Goal: Transaction & Acquisition: Purchase product/service

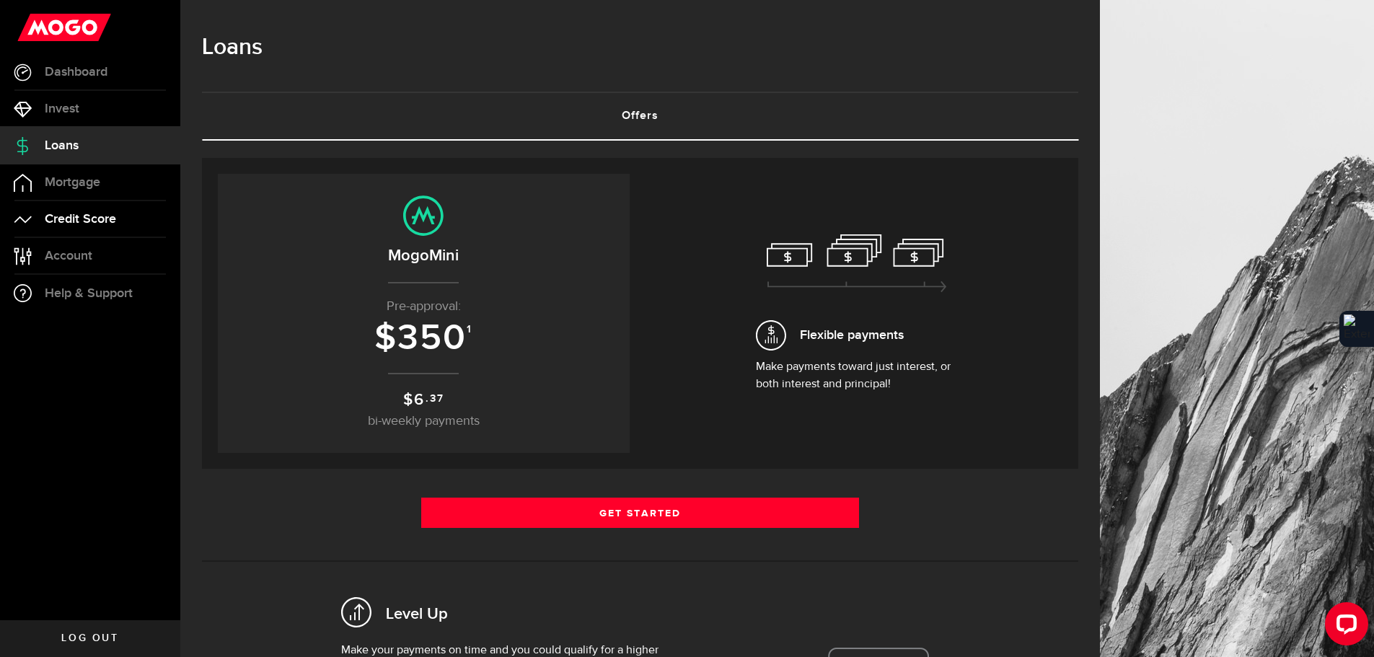
click at [89, 217] on span "Credit Score" at bounding box center [80, 219] width 71 height 13
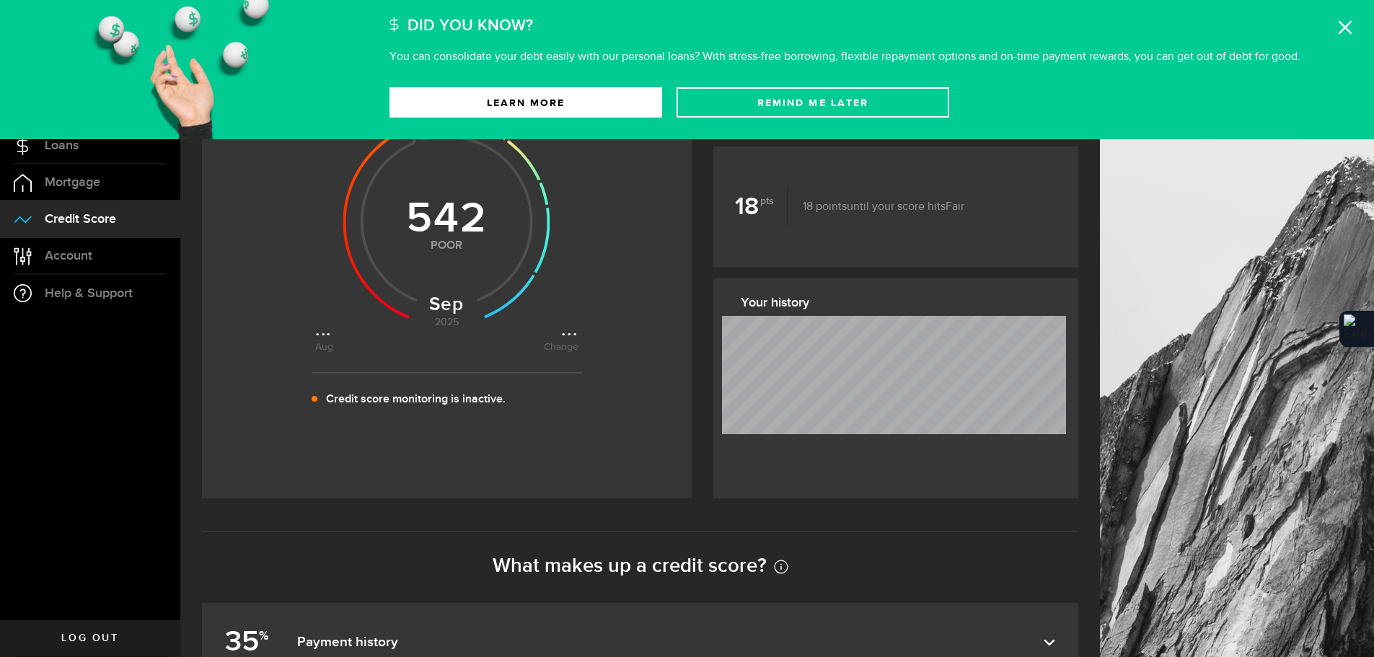
scroll to position [433, 0]
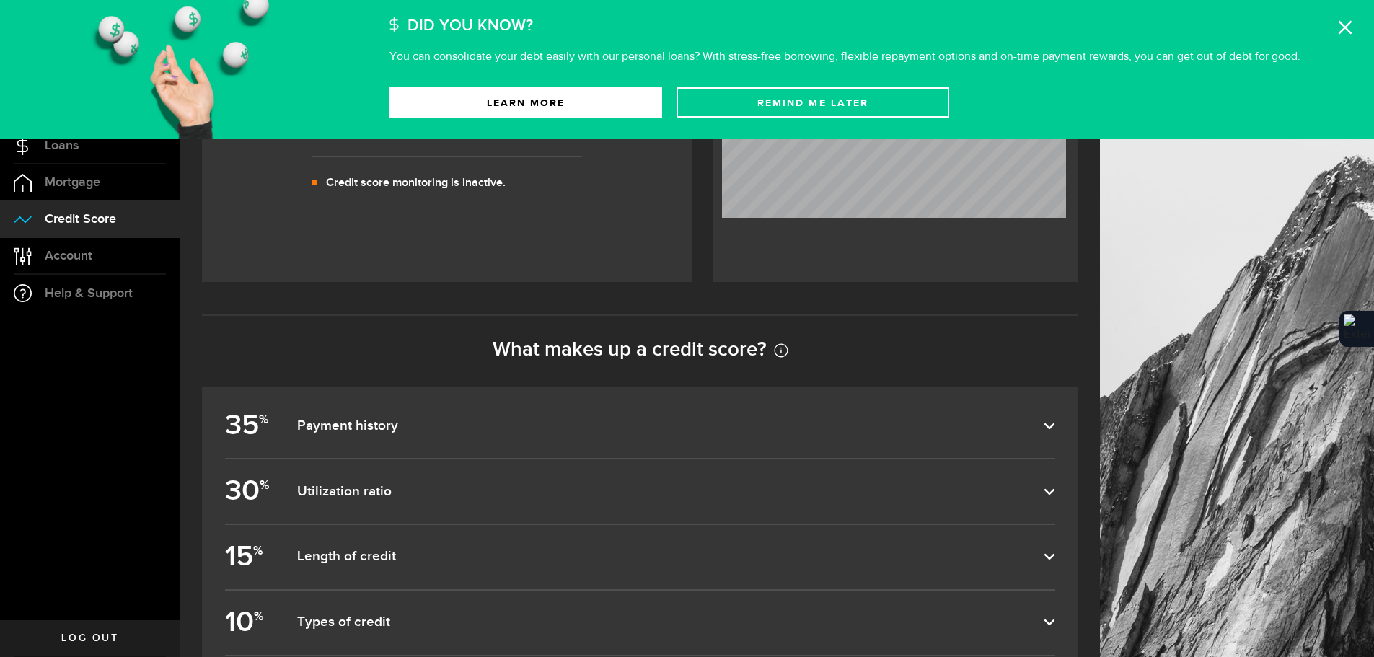
click at [1055, 424] on icon at bounding box center [1050, 426] width 12 height 12
click at [0, 0] on input "35 % Payment history" at bounding box center [0, 0] width 0 height 0
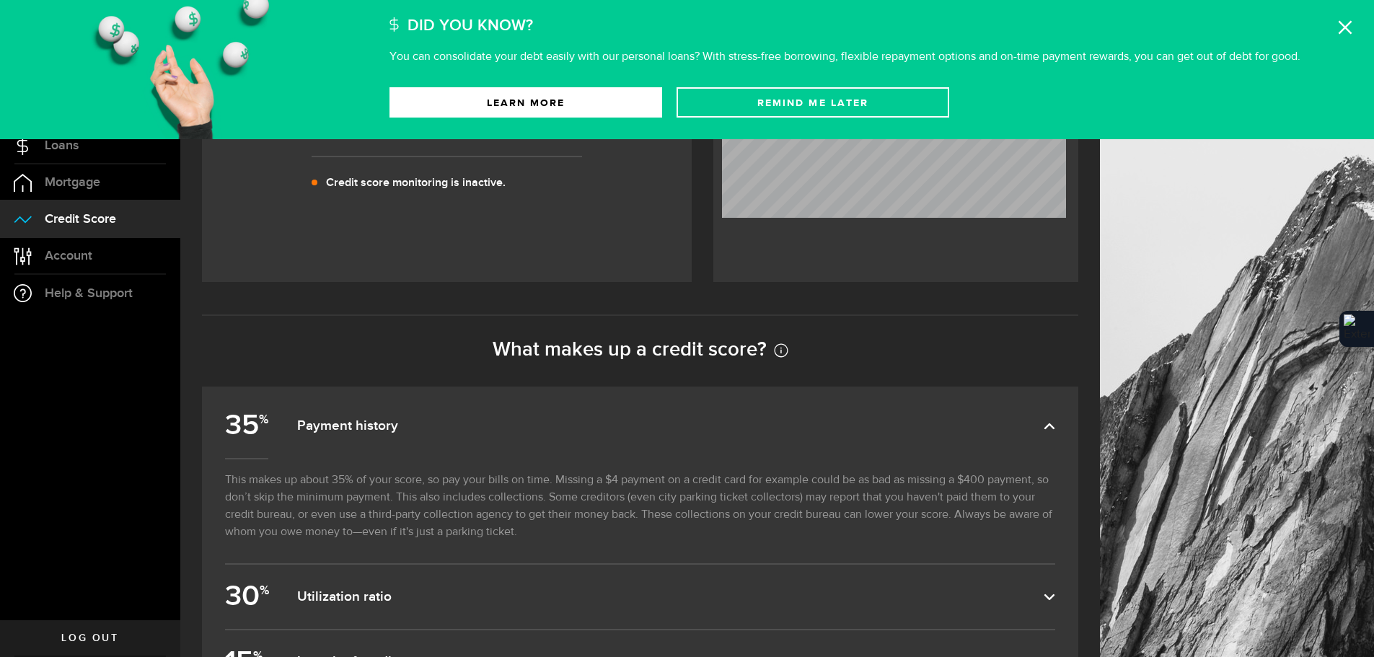
click at [1055, 437] on label "35 % Payment history" at bounding box center [640, 426] width 830 height 64
click at [0, 0] on input "35 % Payment history" at bounding box center [0, 0] width 0 height 0
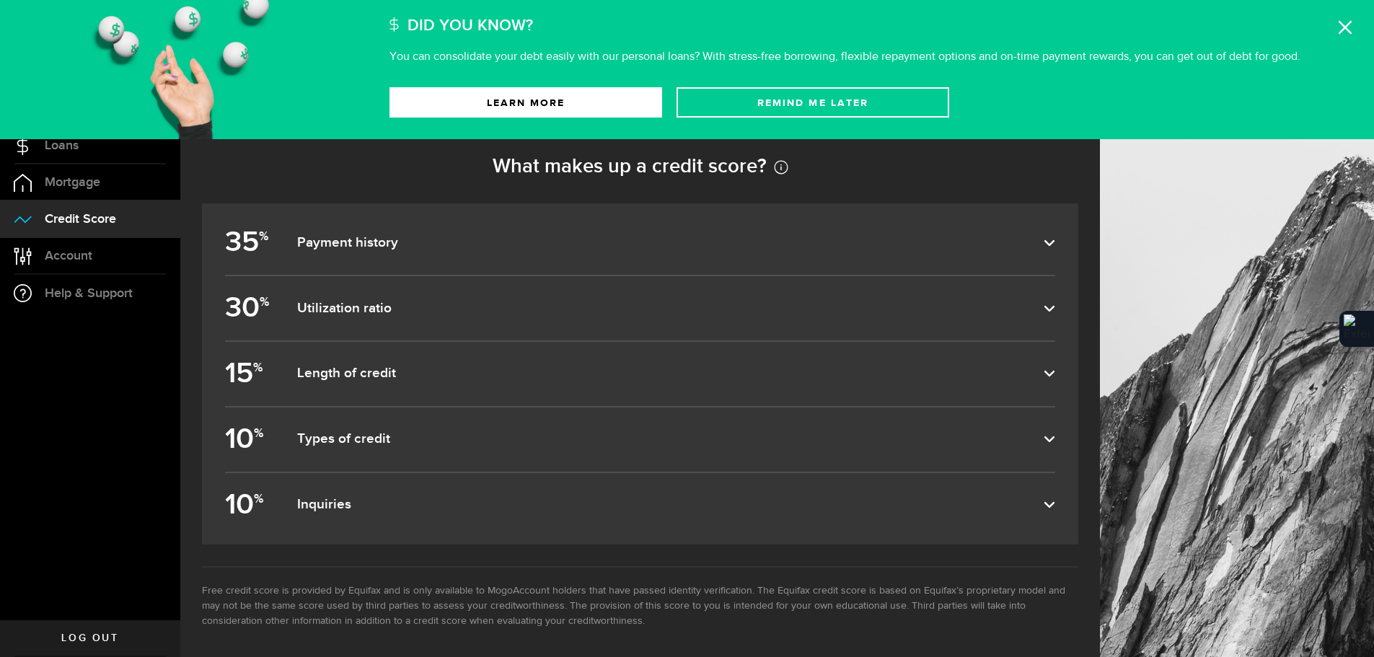
scroll to position [625, 0]
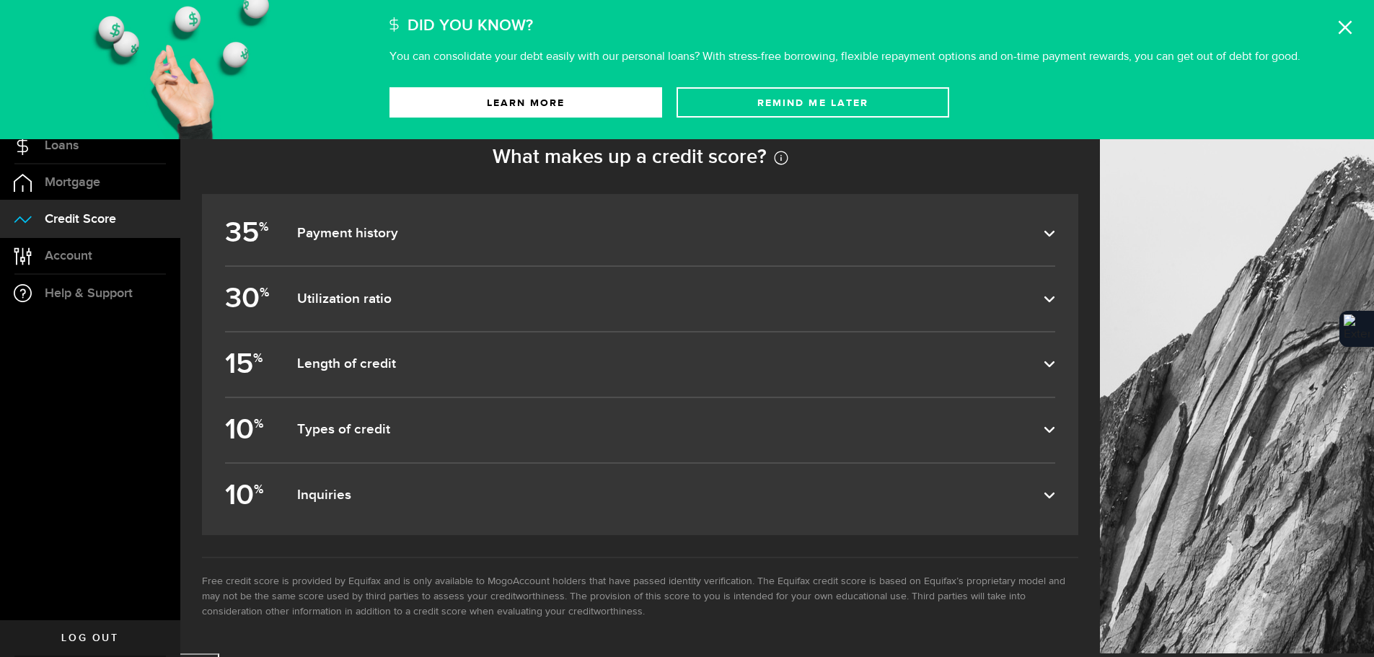
click at [1044, 366] on dfn "Length of credit" at bounding box center [670, 364] width 746 height 17
click at [0, 0] on input "15 % Length of credit" at bounding box center [0, 0] width 0 height 0
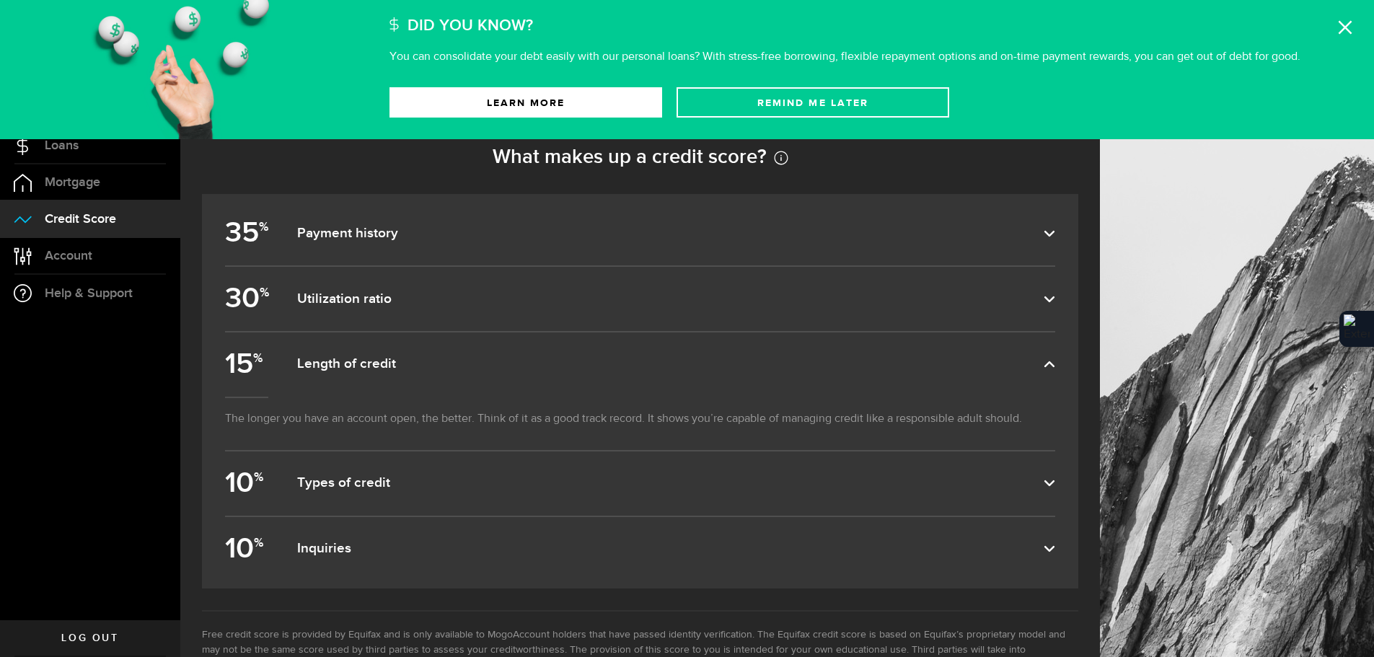
click at [1044, 366] on dfn "Length of credit" at bounding box center [670, 364] width 746 height 17
click at [0, 0] on input "15 % Length of credit" at bounding box center [0, 0] width 0 height 0
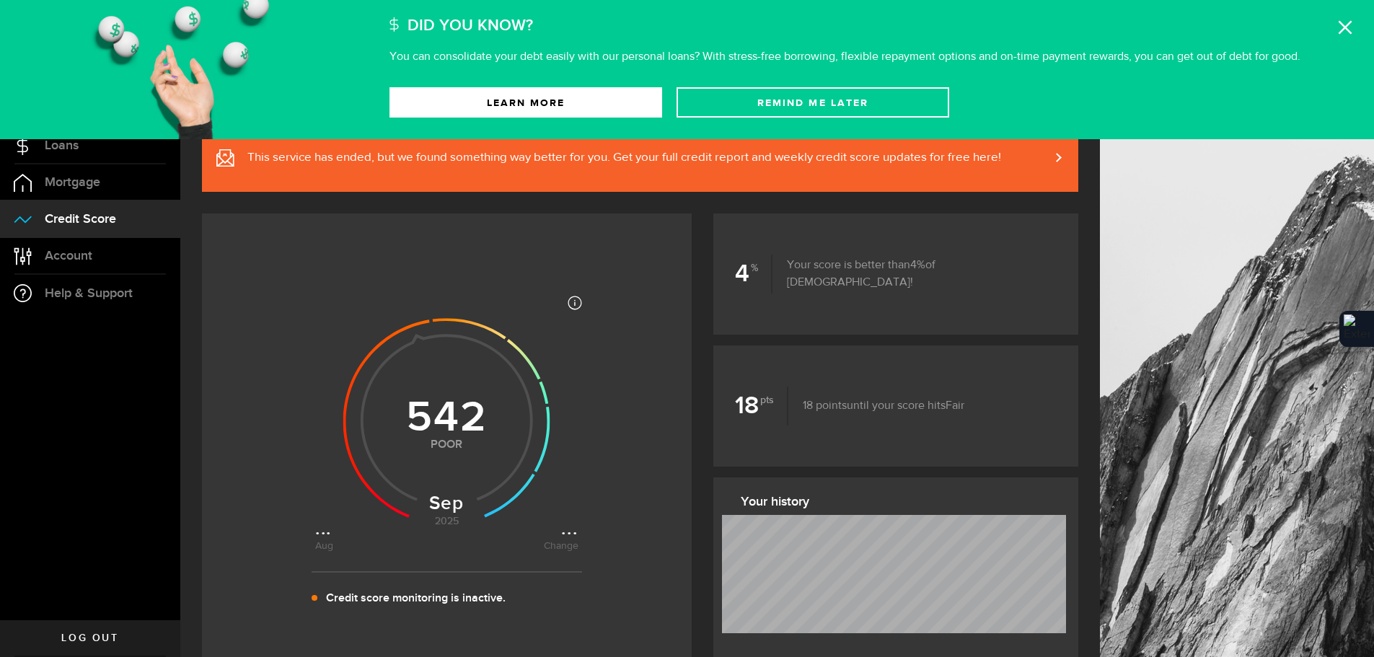
scroll to position [0, 0]
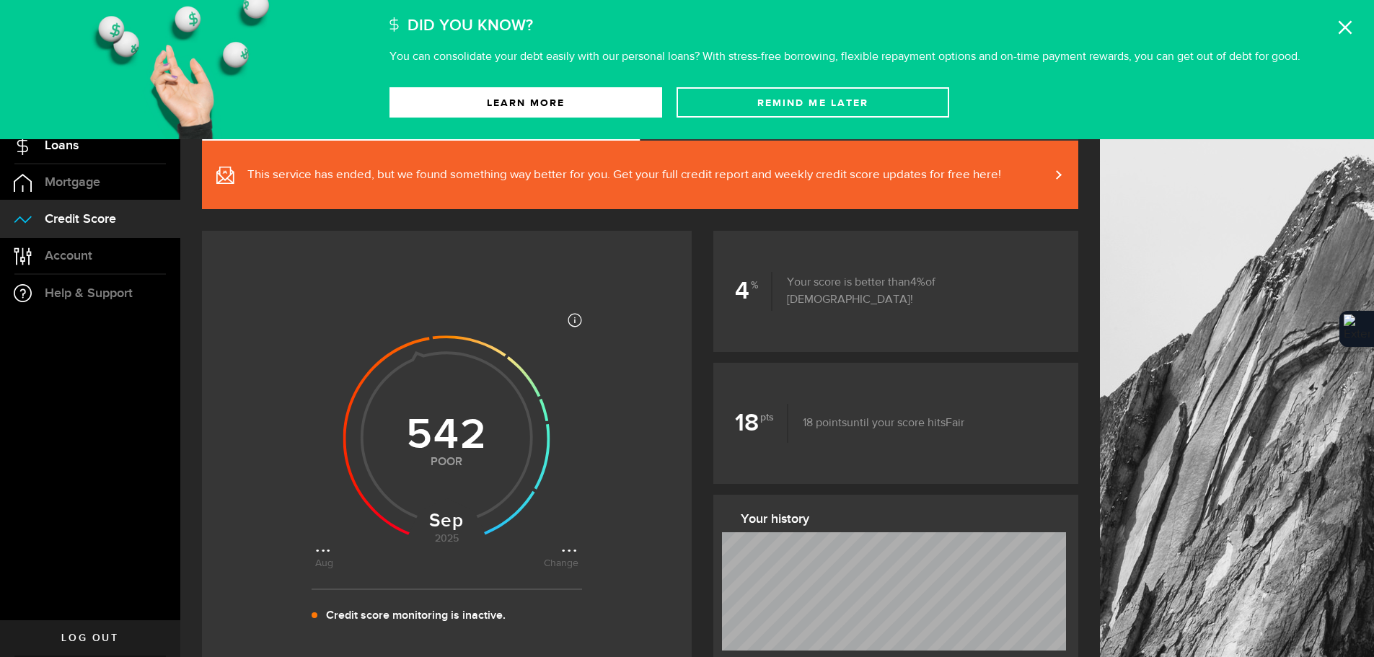
click at [61, 150] on span "Loans" at bounding box center [62, 145] width 34 height 13
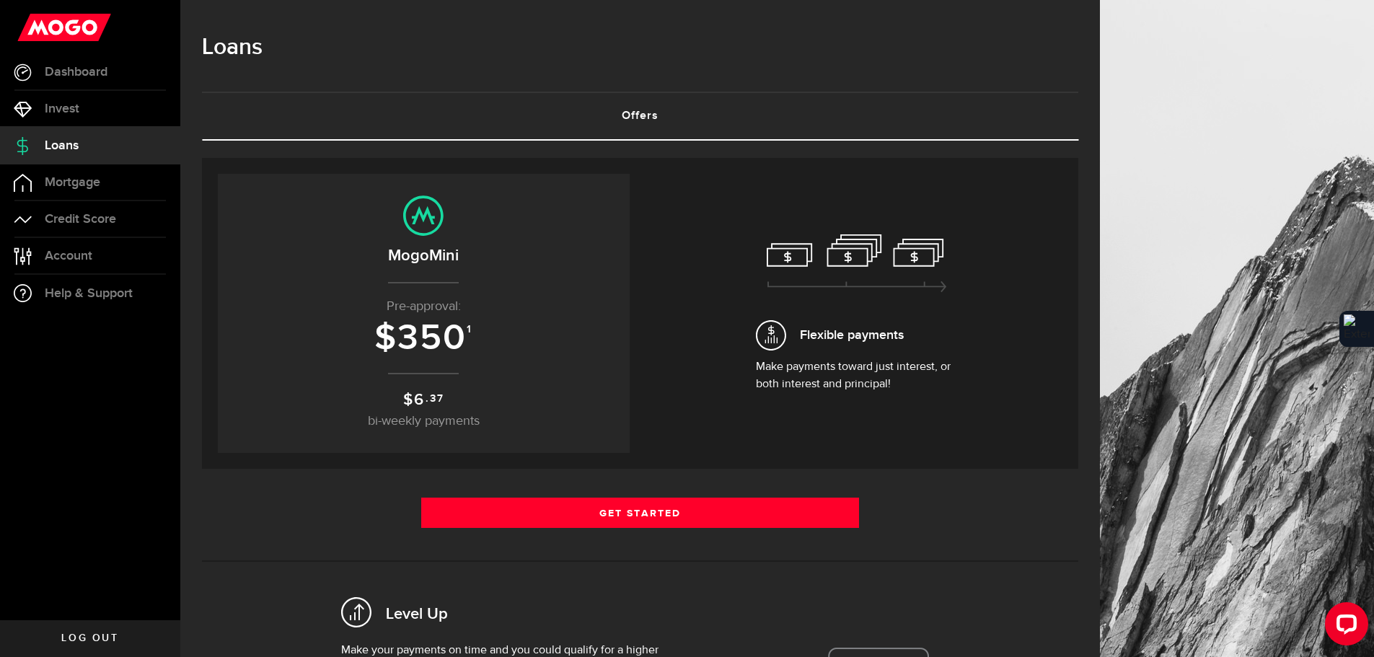
click at [451, 306] on p "Pre-approval:" at bounding box center [423, 306] width 383 height 19
click at [424, 291] on center "MogoMini Pre-approval: $ 350 1 $ 6 .37 bi-weekly payments" at bounding box center [423, 313] width 383 height 236
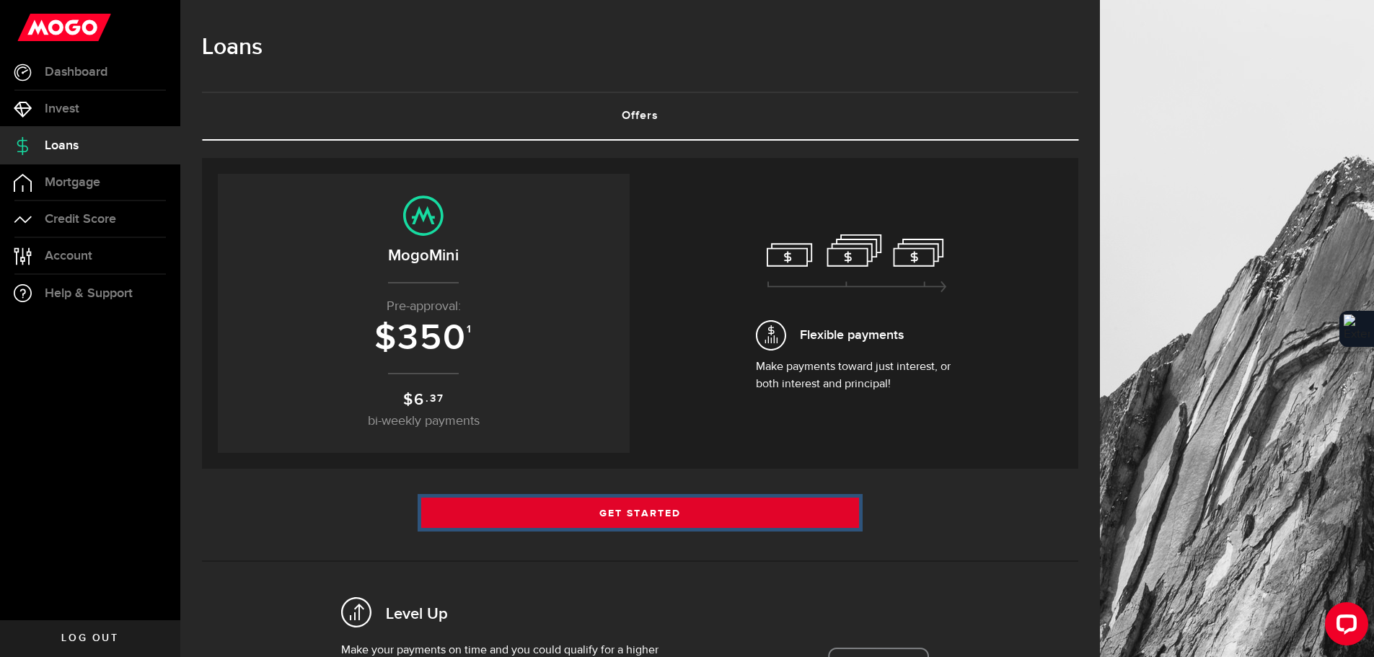
click at [606, 516] on link "Get Started" at bounding box center [640, 513] width 438 height 30
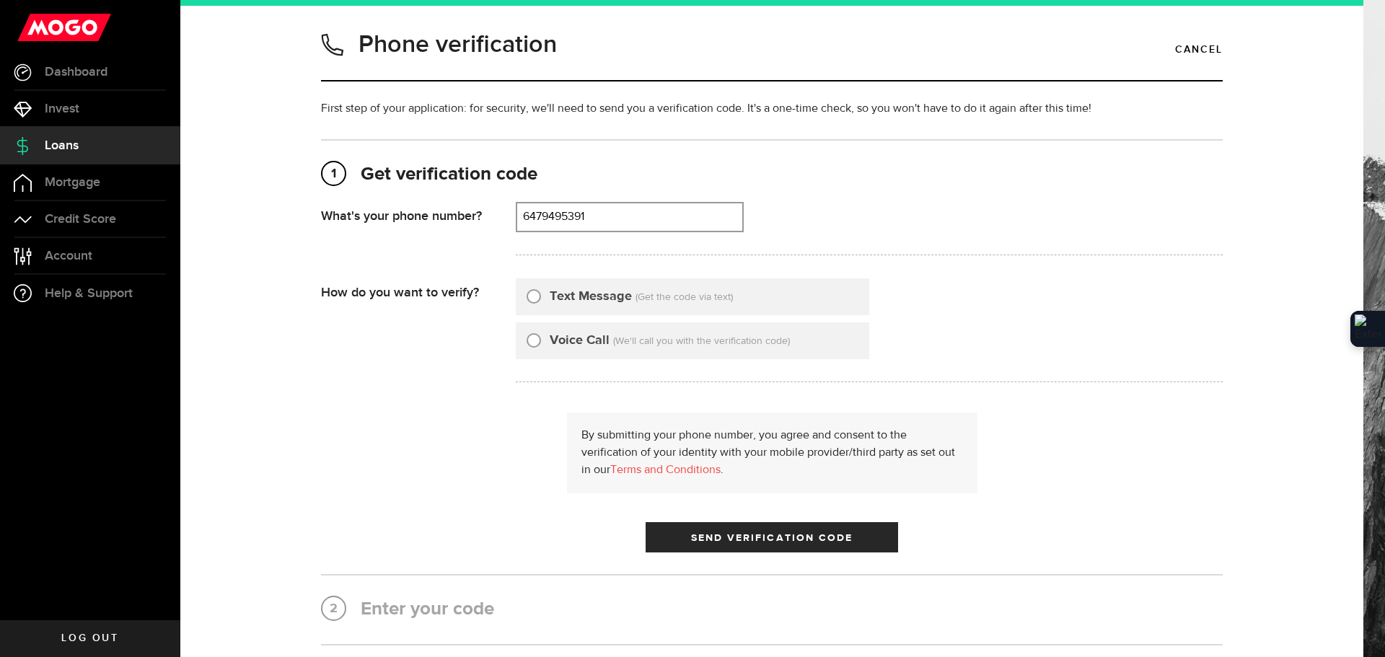
type input "6479495391"
